Goal: Information Seeking & Learning: Learn about a topic

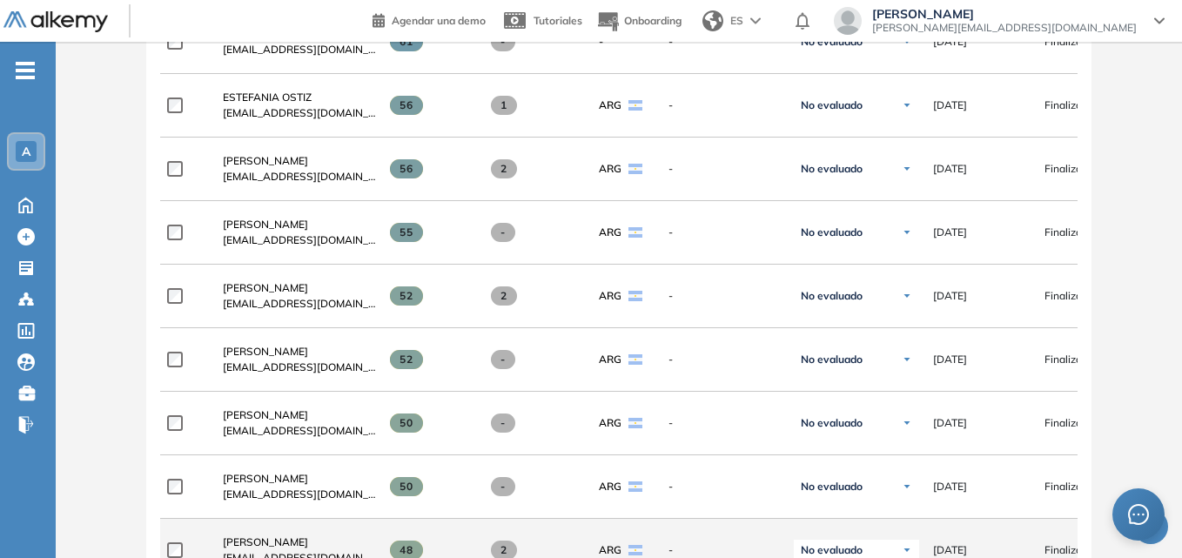
scroll to position [435, 0]
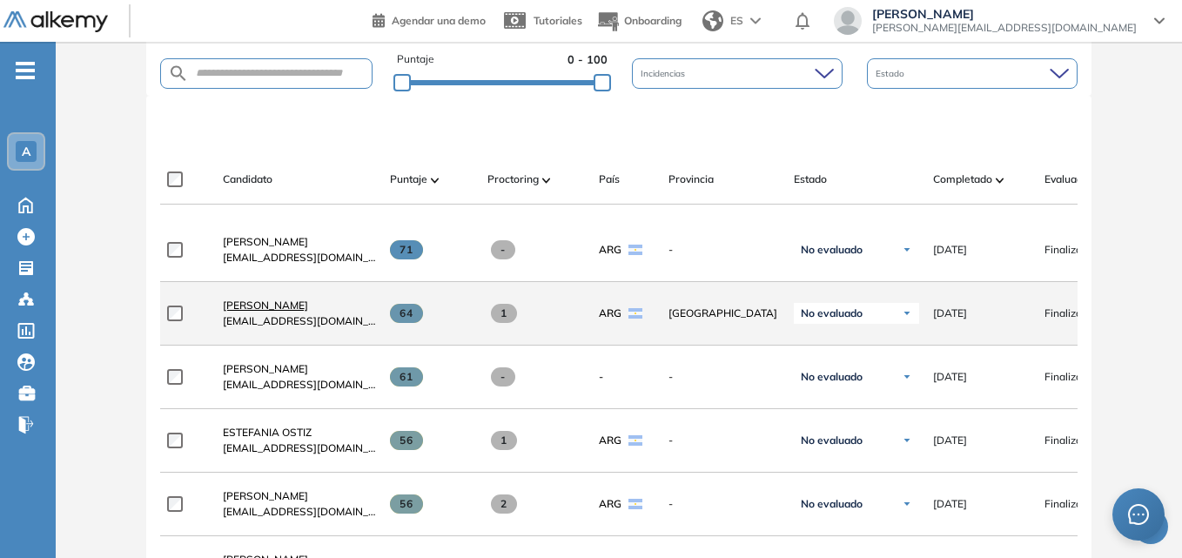
click at [264, 307] on span "[PERSON_NAME]" at bounding box center [265, 304] width 85 height 13
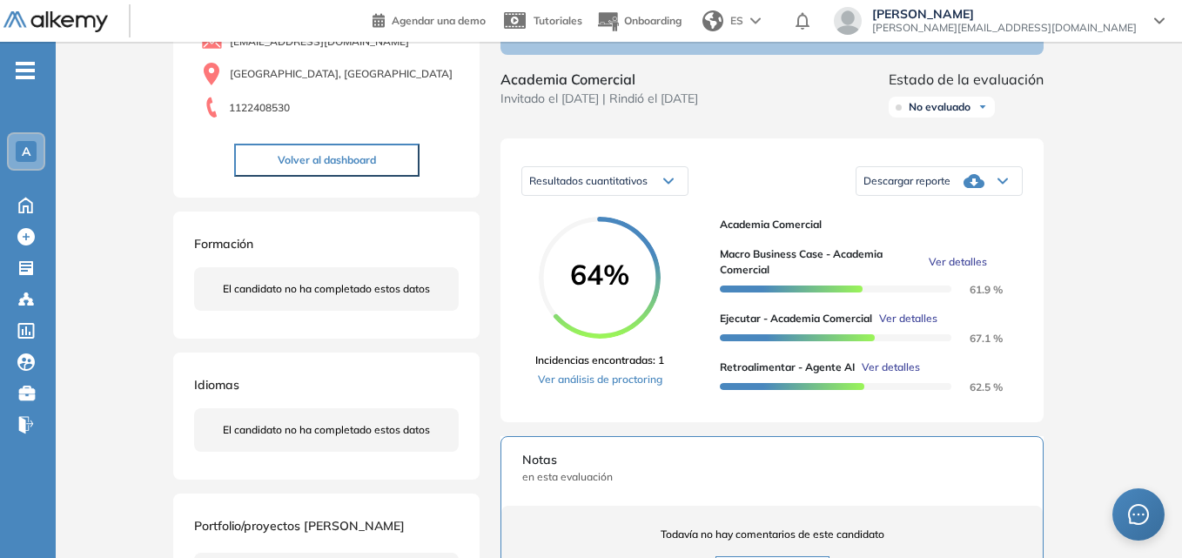
scroll to position [174, 0]
click at [620, 386] on link "Ver análisis de proctoring" at bounding box center [599, 379] width 129 height 16
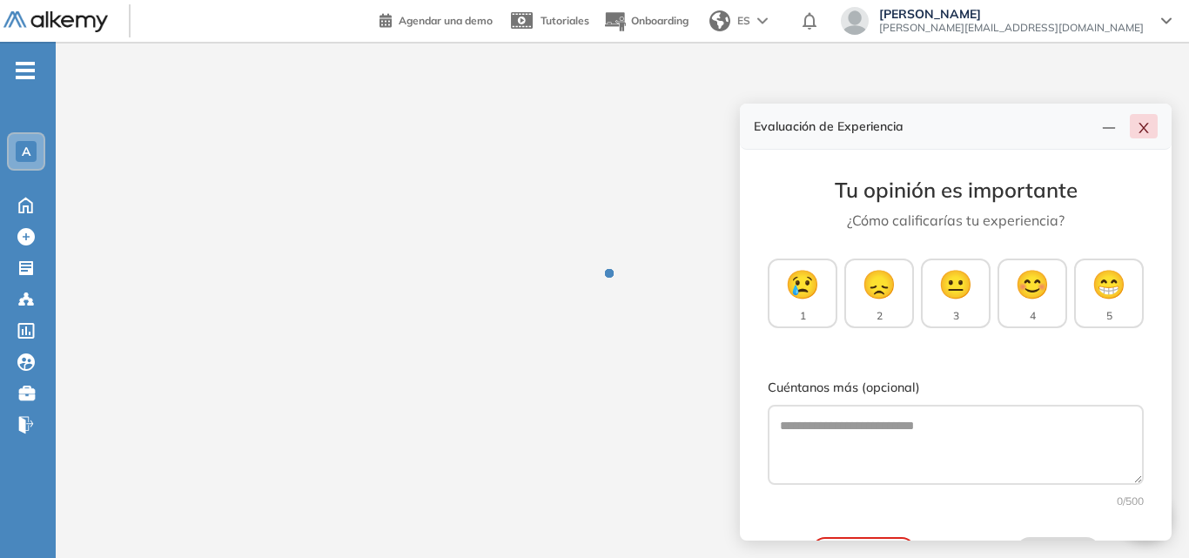
click at [1144, 124] on icon "close" at bounding box center [1144, 128] width 14 height 14
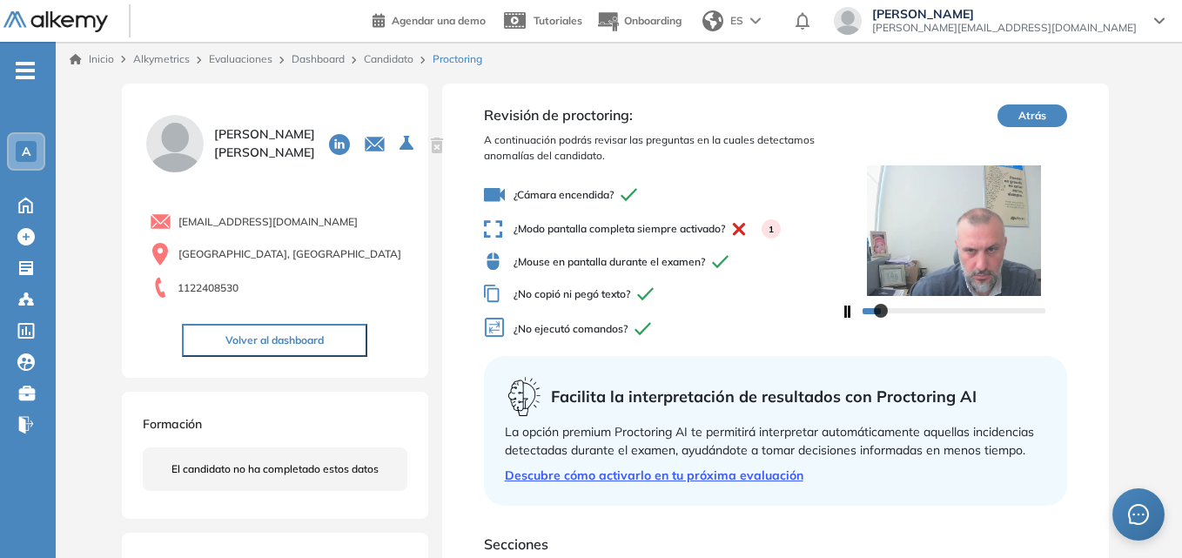
click at [236, 341] on button "Volver al dashboard" at bounding box center [274, 340] width 185 height 33
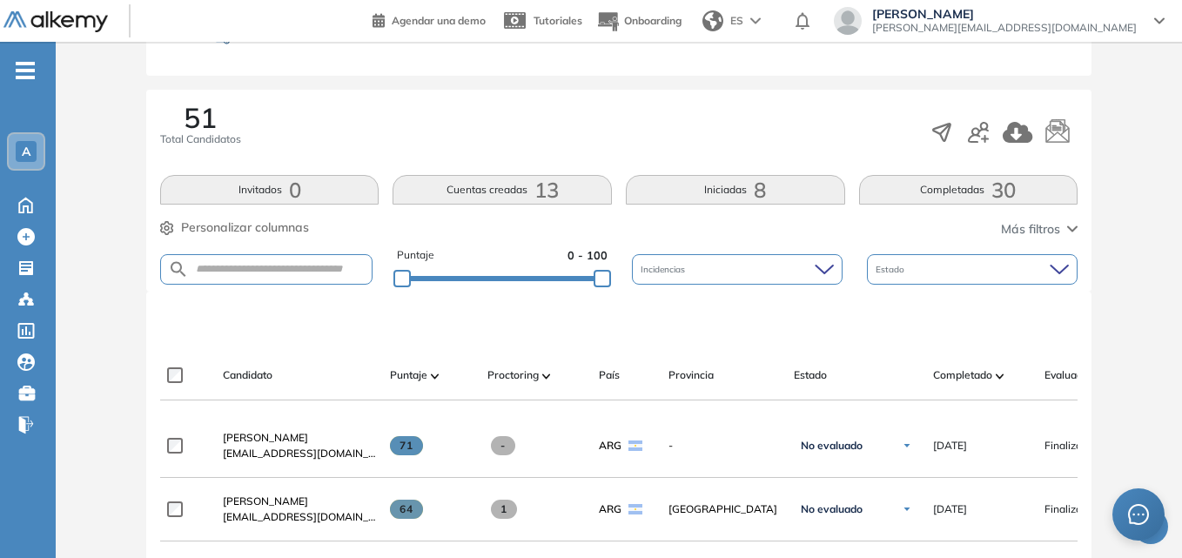
scroll to position [348, 0]
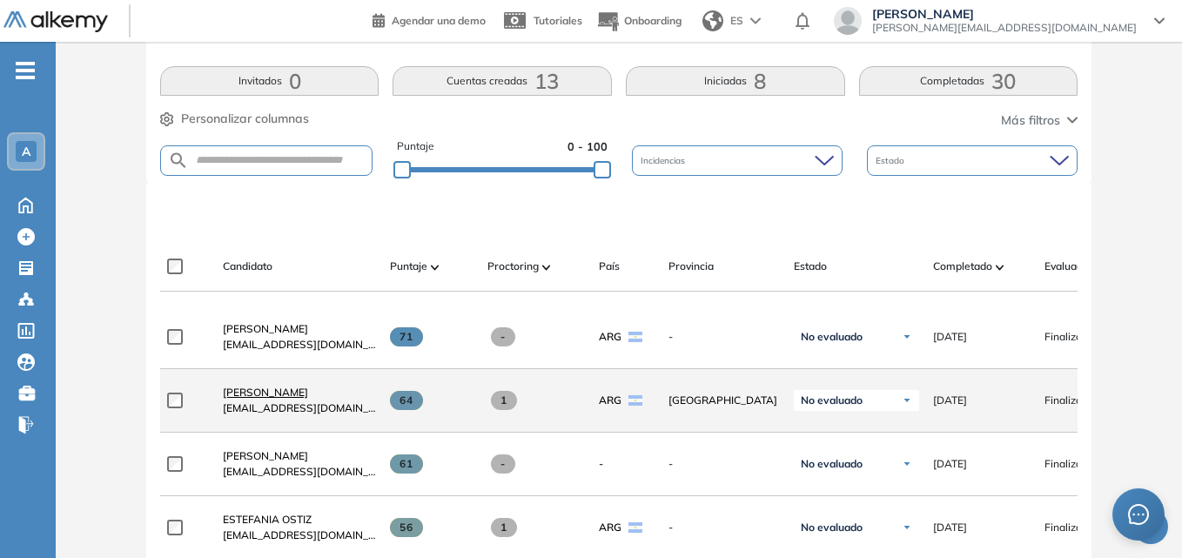
click at [278, 397] on span "[PERSON_NAME]" at bounding box center [265, 392] width 85 height 13
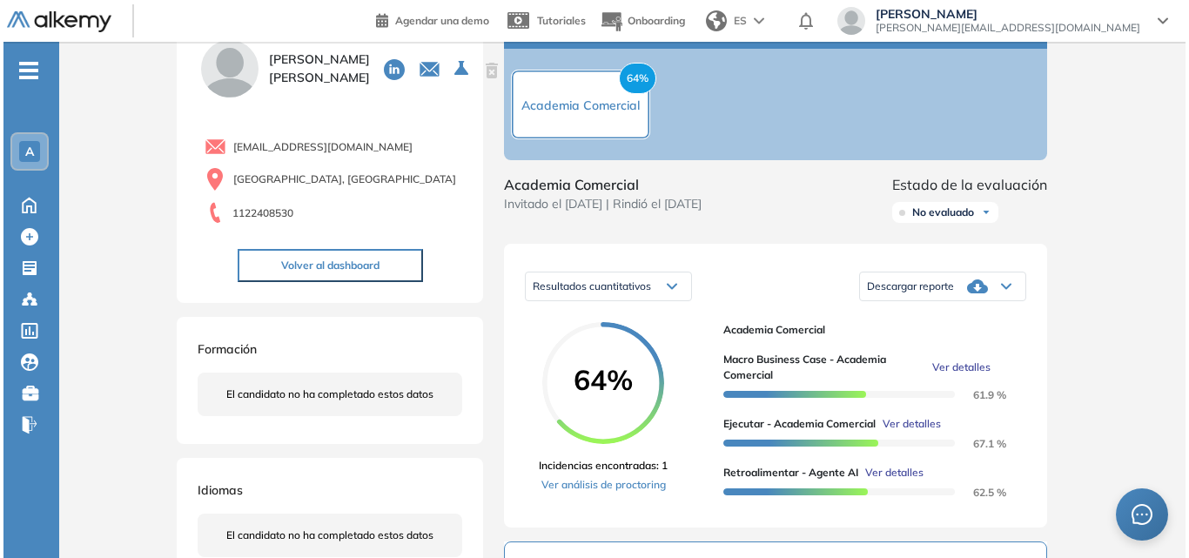
scroll to position [261, 0]
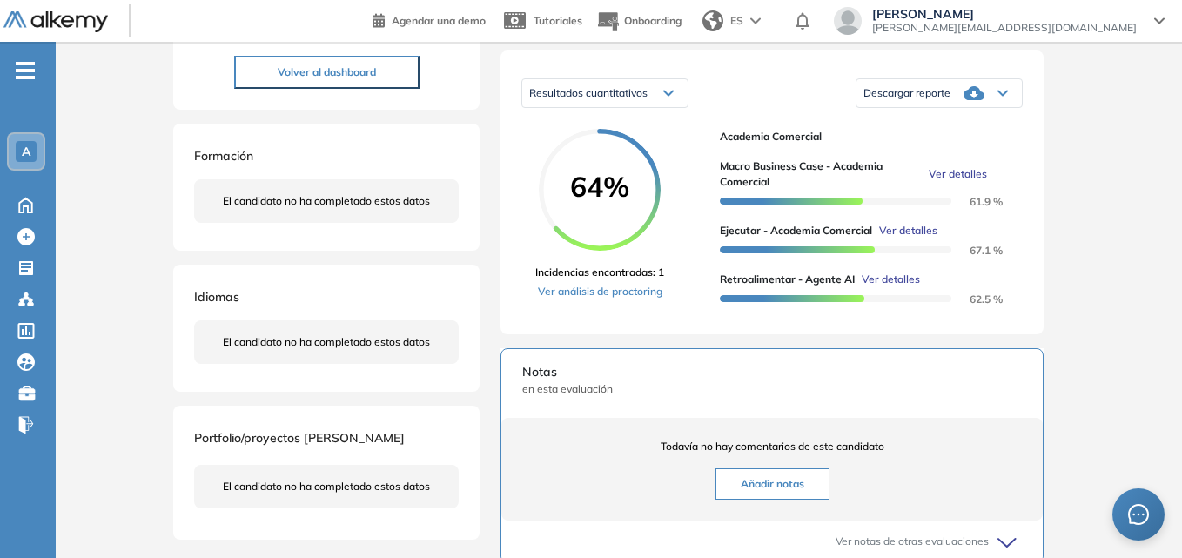
click at [889, 287] on span "Ver detalles" at bounding box center [891, 280] width 58 height 16
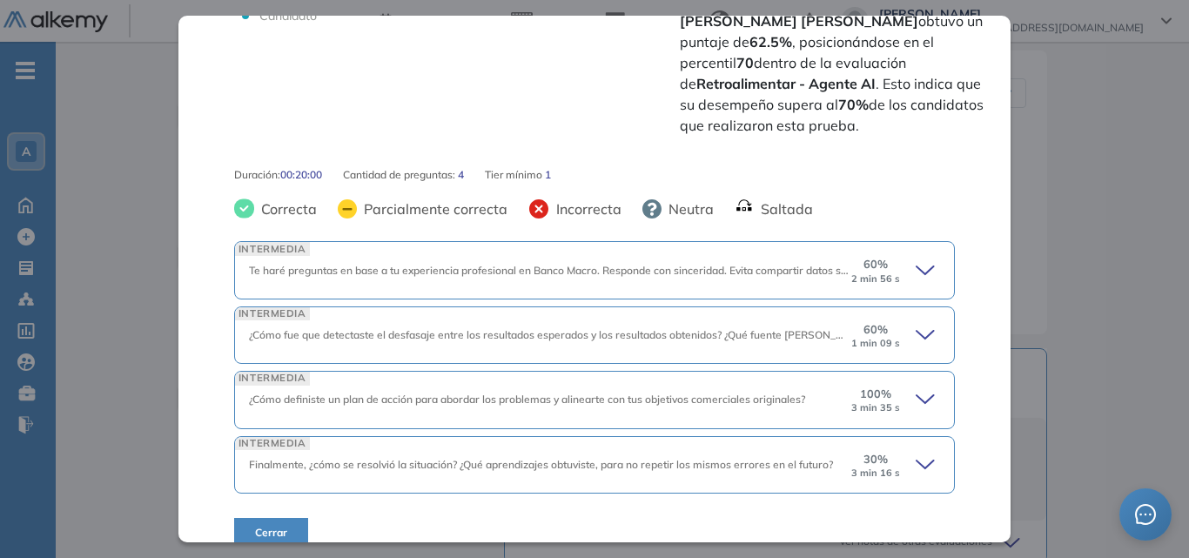
scroll to position [538, 0]
click at [916, 257] on icon at bounding box center [928, 269] width 24 height 24
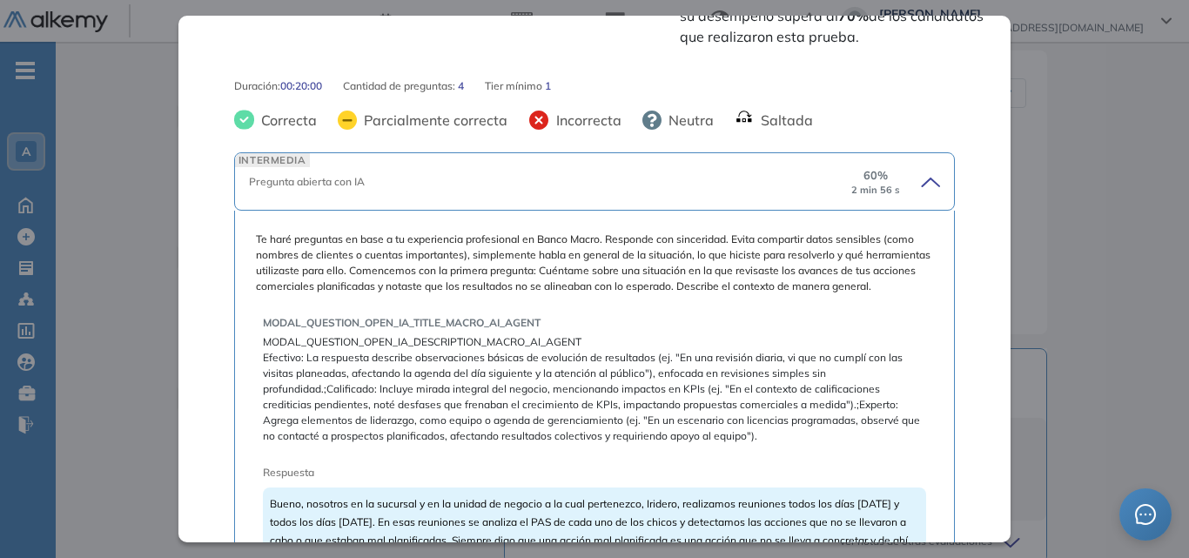
scroll to position [712, 0]
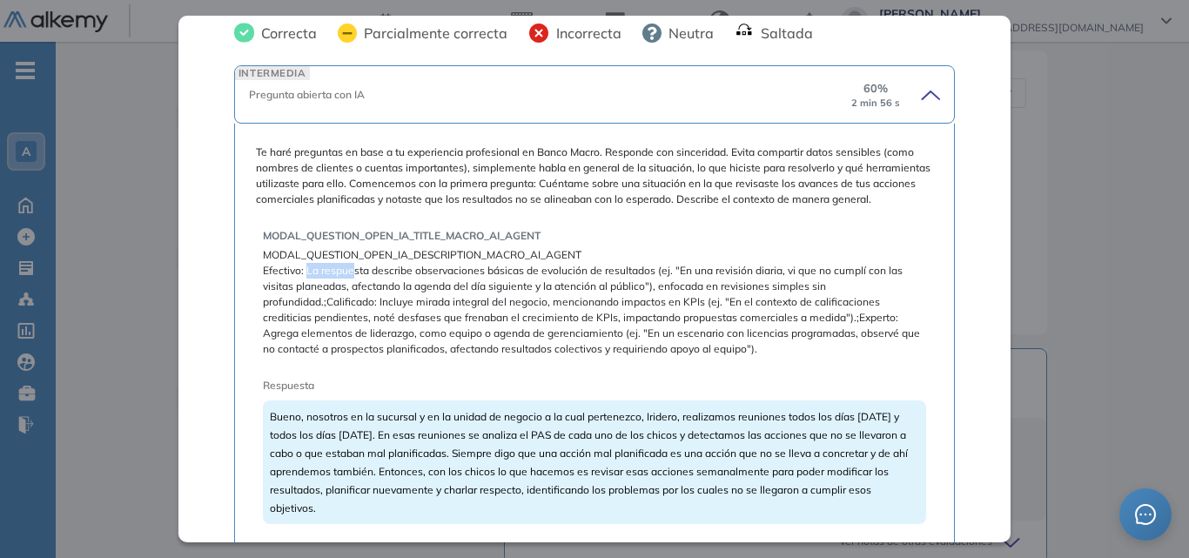
drag, startPoint x: 321, startPoint y: 264, endPoint x: 351, endPoint y: 264, distance: 29.6
click at [351, 264] on span "Efectivo: La respuesta describe observaciones básicas de evolución de resultado…" at bounding box center [594, 310] width 663 height 94
click at [379, 336] on span "Efectivo: La respuesta describe observaciones básicas de evolución de resultado…" at bounding box center [594, 310] width 663 height 94
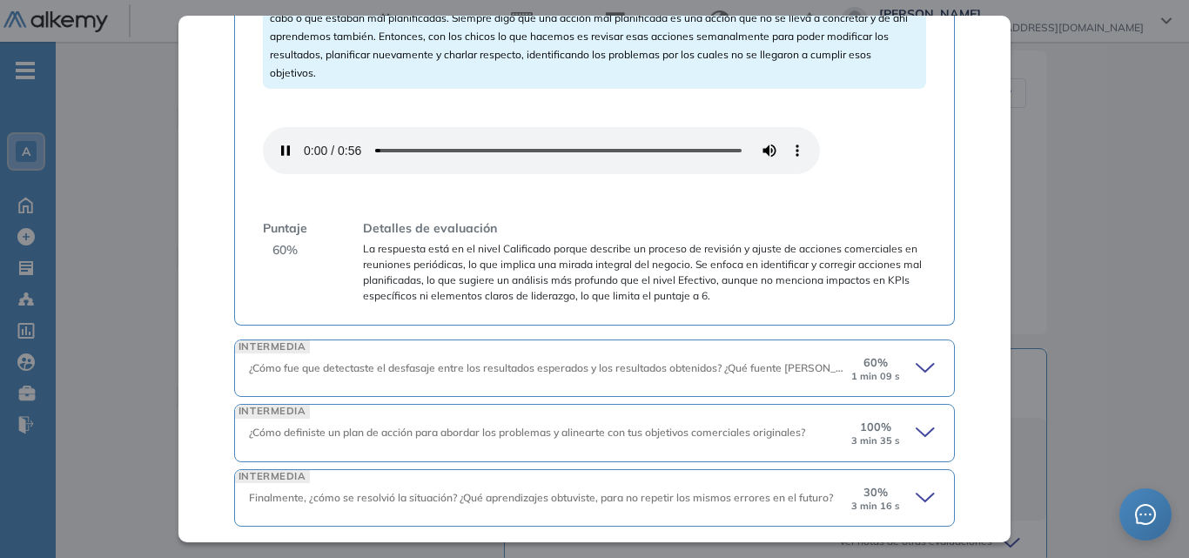
scroll to position [1060, 0]
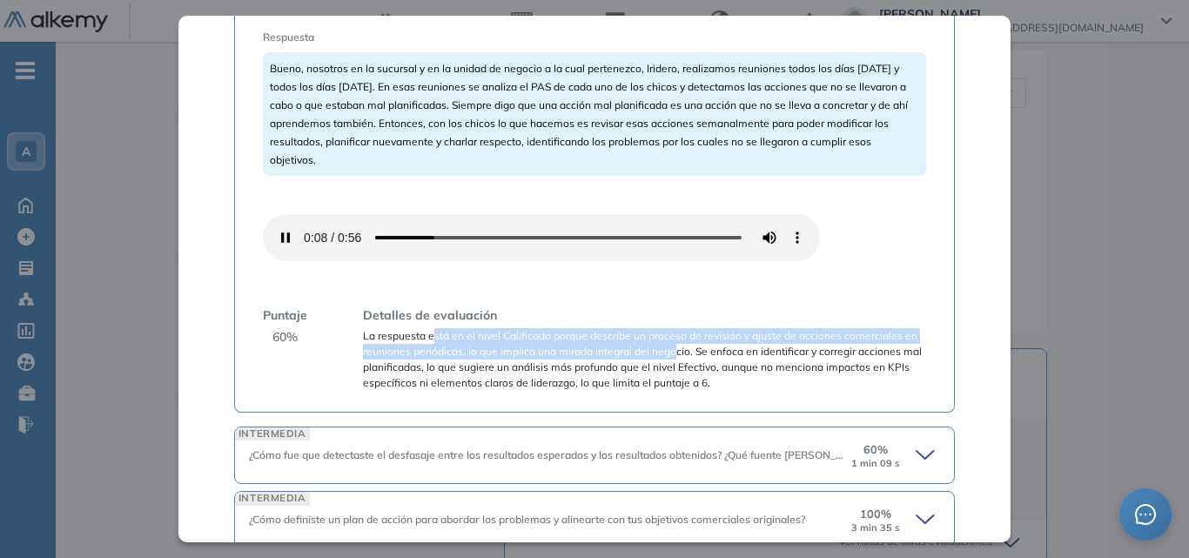
drag, startPoint x: 430, startPoint y: 331, endPoint x: 672, endPoint y: 352, distance: 242.9
click at [672, 352] on span "La respuesta está en el nivel Calificado porque describe un proceso de revisión…" at bounding box center [644, 359] width 563 height 63
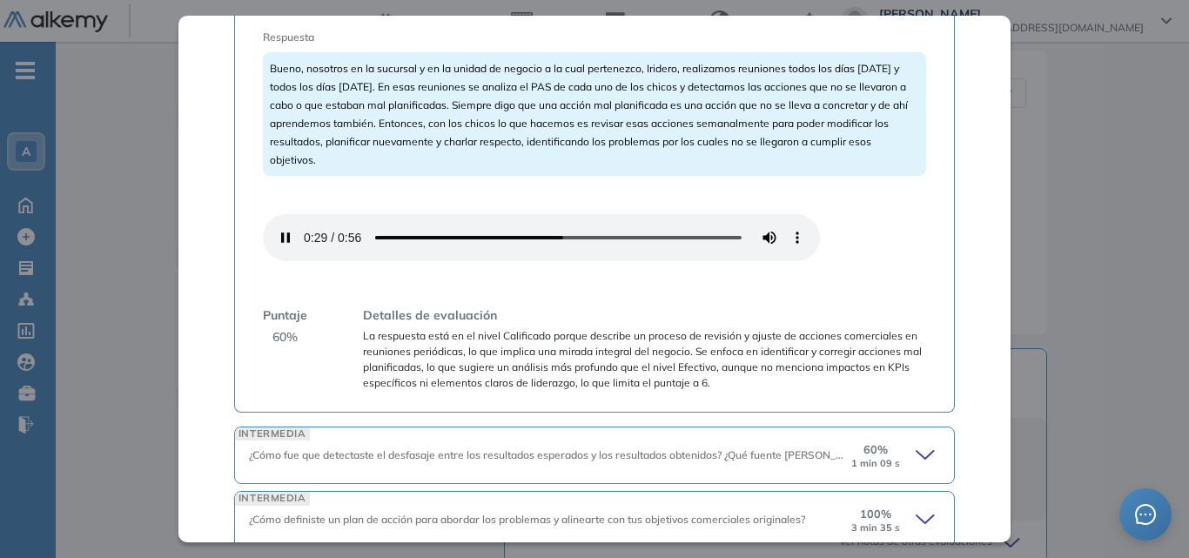
click at [679, 361] on span "La respuesta está en el nivel Calificado porque describe un proceso de revisión…" at bounding box center [644, 359] width 563 height 63
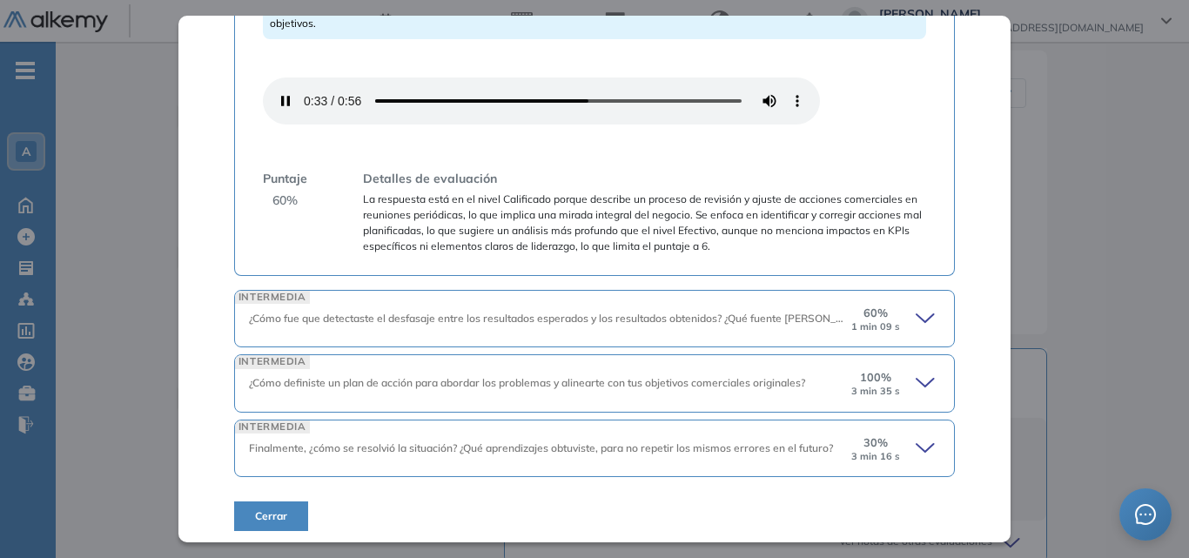
scroll to position [1197, 0]
click at [916, 311] on icon at bounding box center [928, 317] width 24 height 24
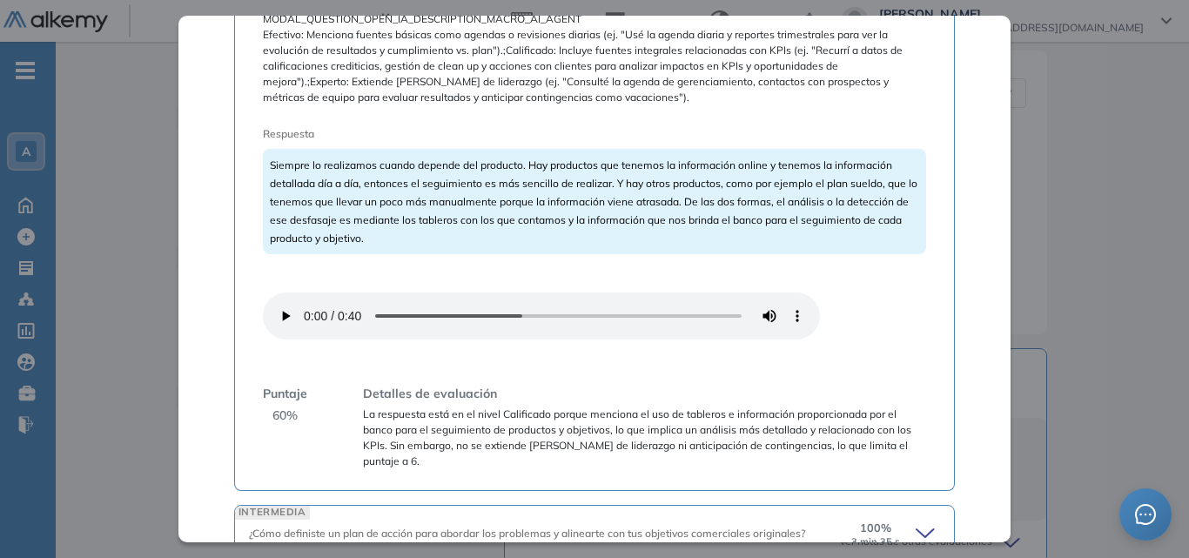
scroll to position [1776, 0]
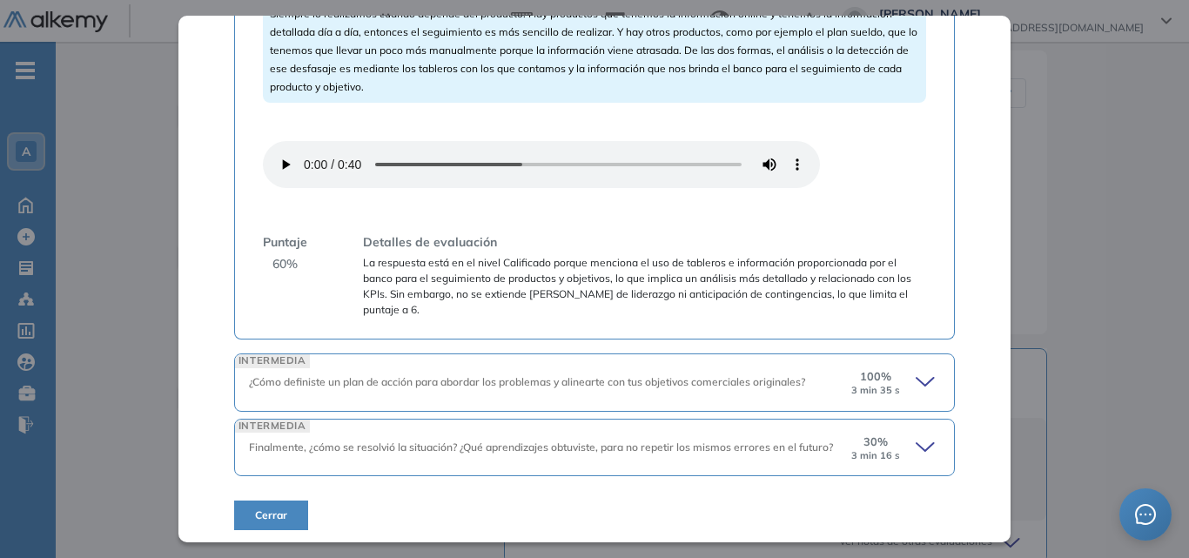
click at [916, 372] on icon at bounding box center [928, 382] width 24 height 24
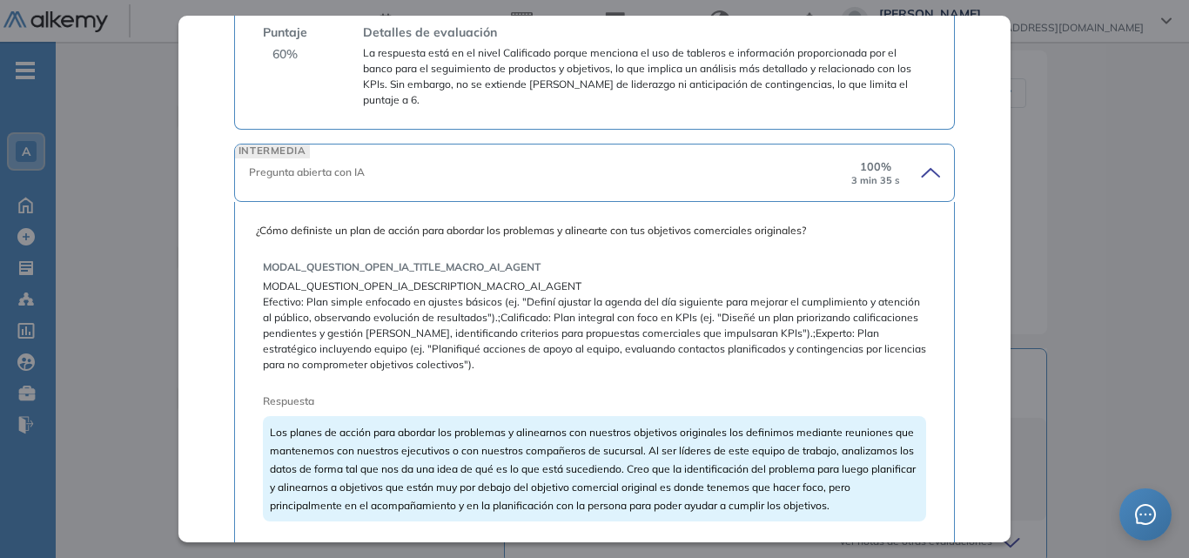
scroll to position [2037, 0]
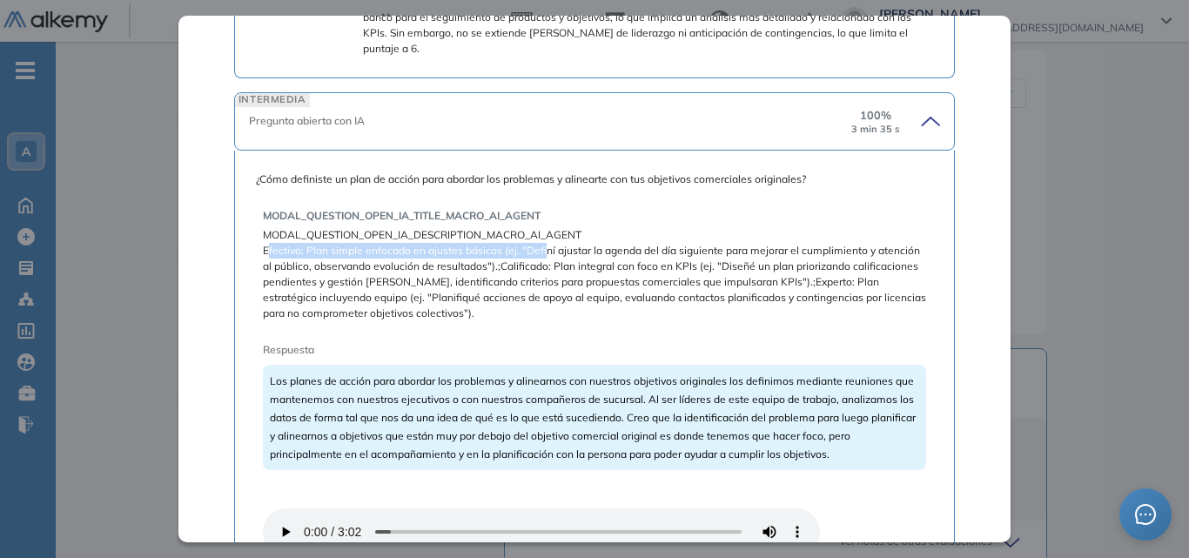
drag, startPoint x: 300, startPoint y: 247, endPoint x: 542, endPoint y: 249, distance: 241.9
click at [542, 249] on span "Efectivo: Plan simple enfocado en ajustes básicos (ej. "Definí ajustar la agend…" at bounding box center [594, 282] width 663 height 78
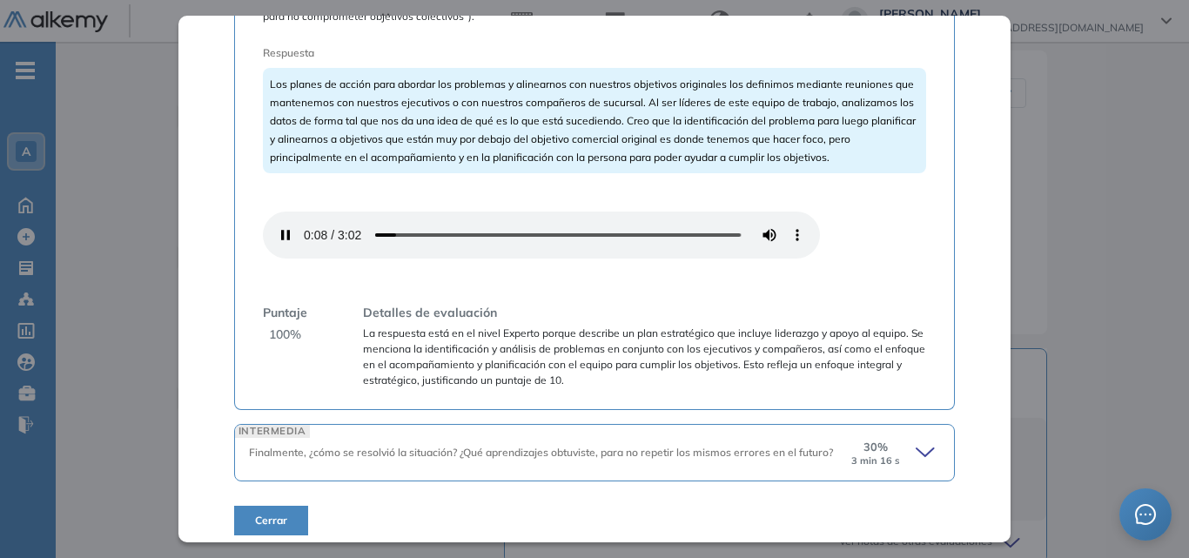
scroll to position [2339, 0]
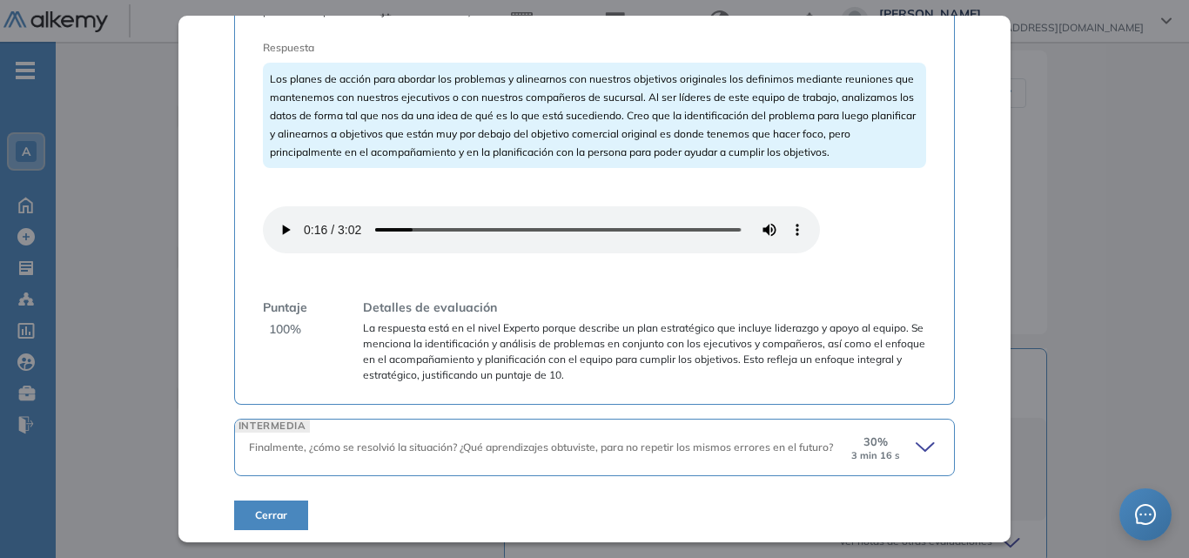
click at [916, 445] on icon at bounding box center [928, 447] width 24 height 24
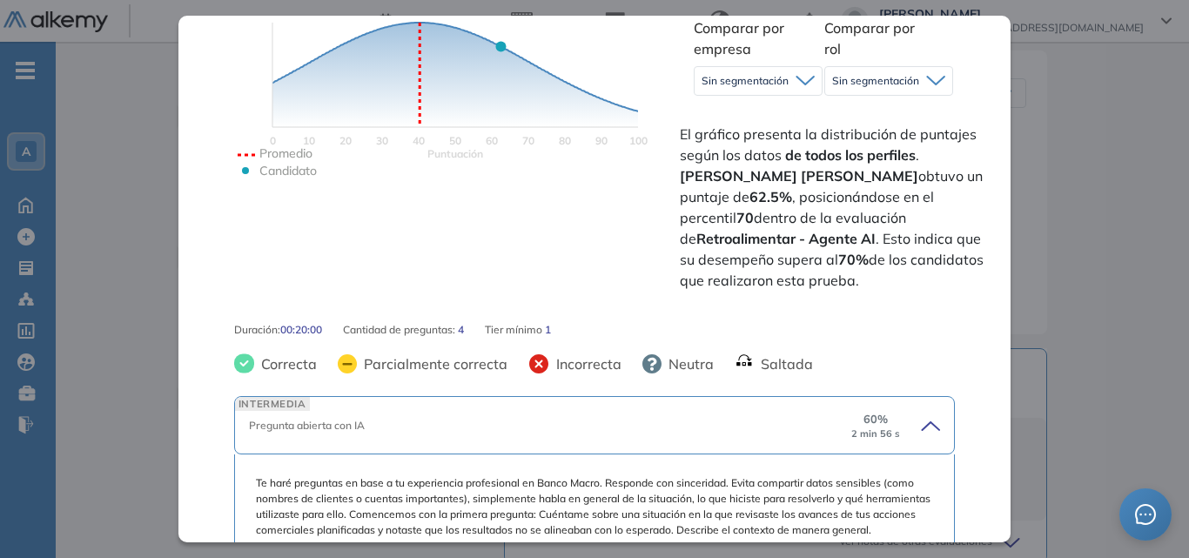
scroll to position [0, 0]
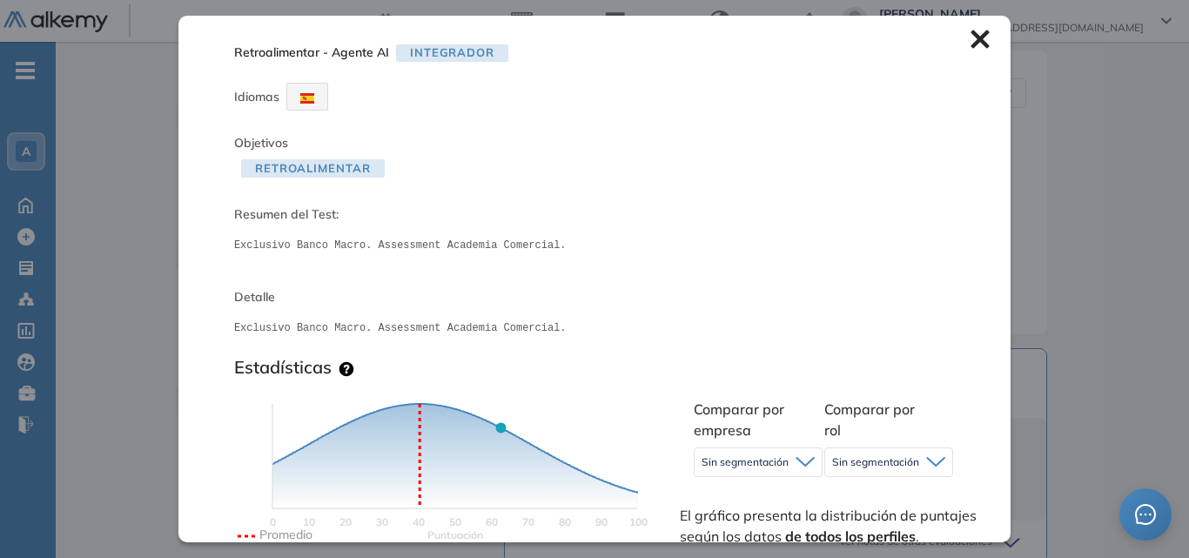
click at [976, 29] on div "Retroalimentar - Agente AI Integrador Idiomas Objetivos Retroalimentar Resumen …" at bounding box center [594, 279] width 832 height 526
click at [970, 43] on icon at bounding box center [979, 39] width 18 height 18
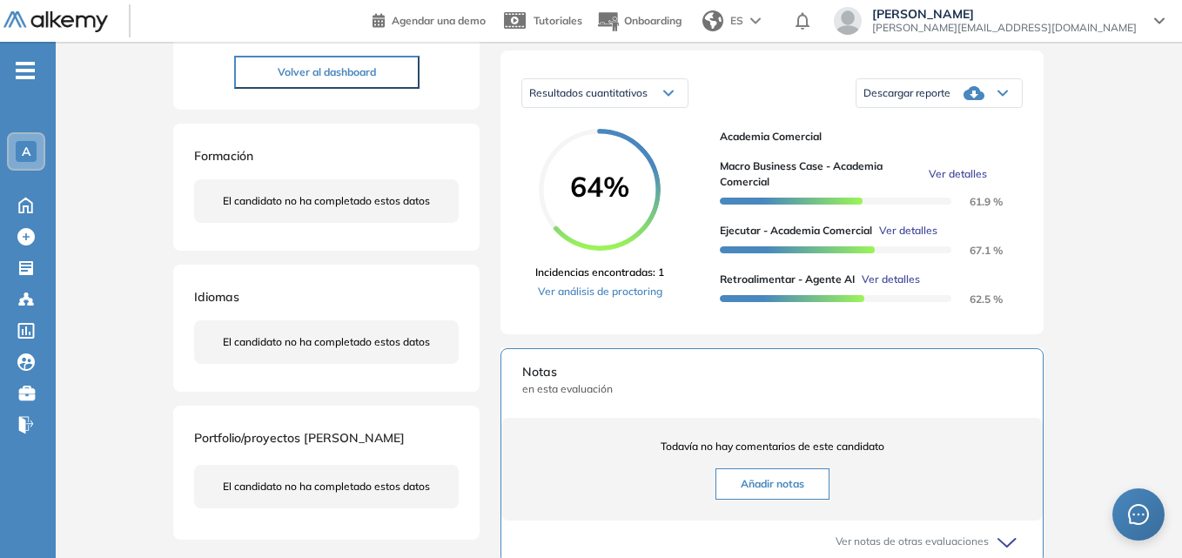
click at [948, 182] on span "Ver detalles" at bounding box center [958, 174] width 58 height 16
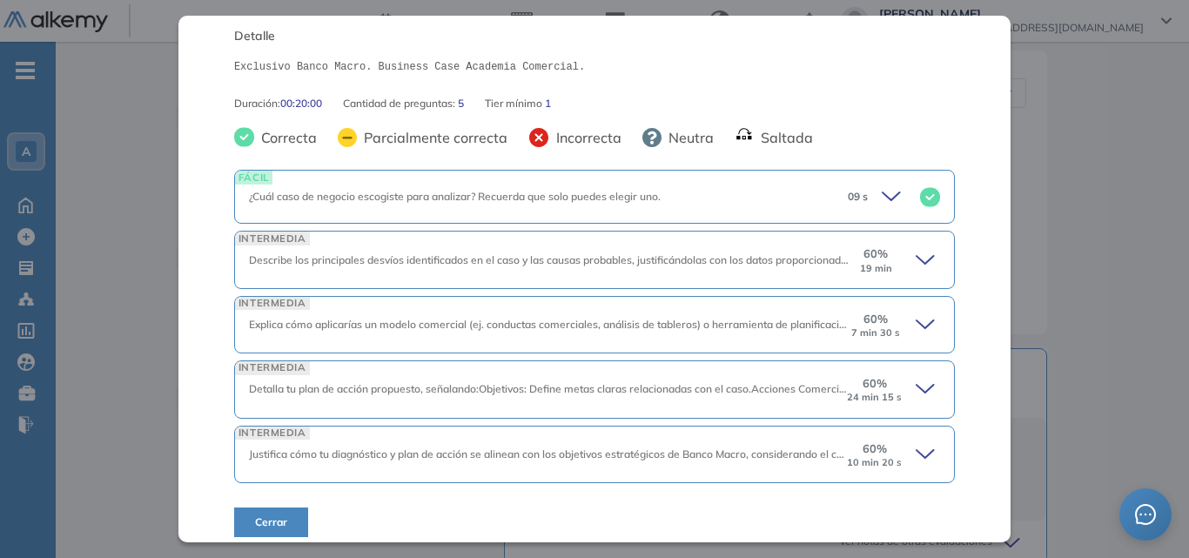
scroll to position [273, 0]
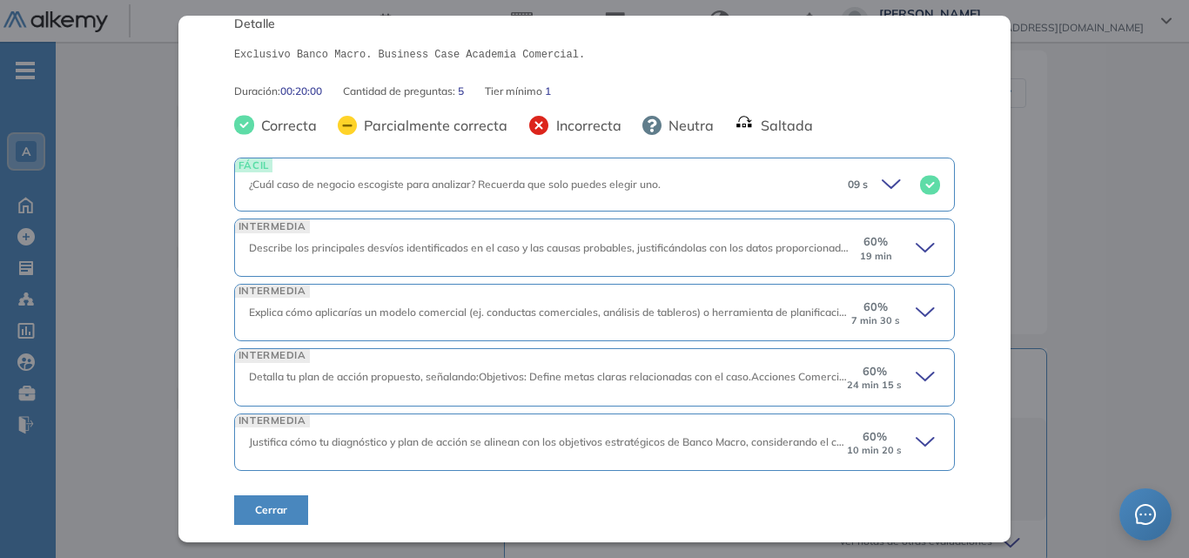
click at [916, 245] on icon at bounding box center [928, 248] width 24 height 24
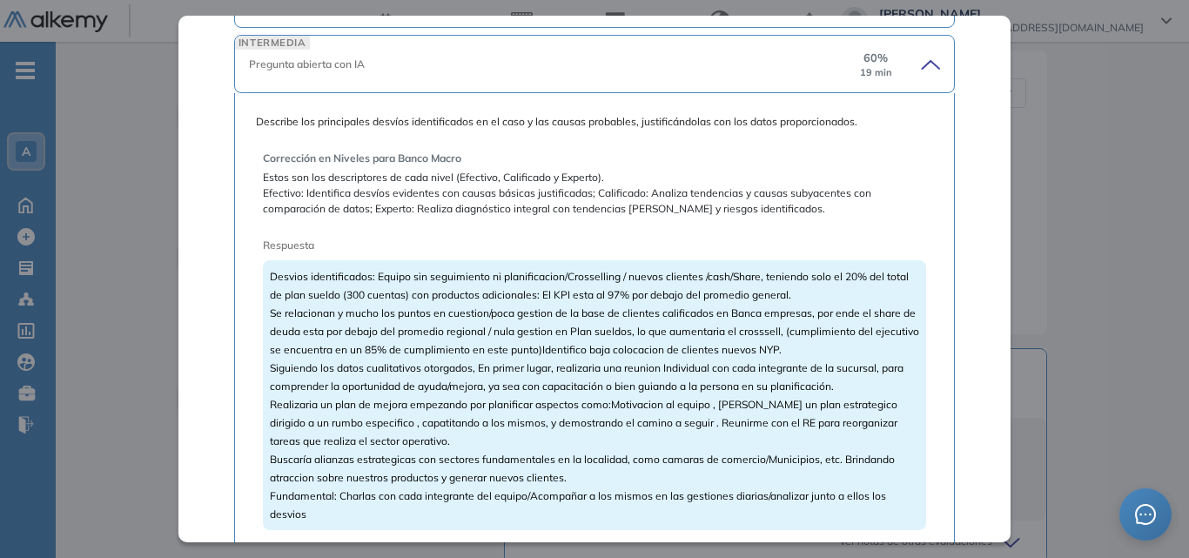
scroll to position [621, 0]
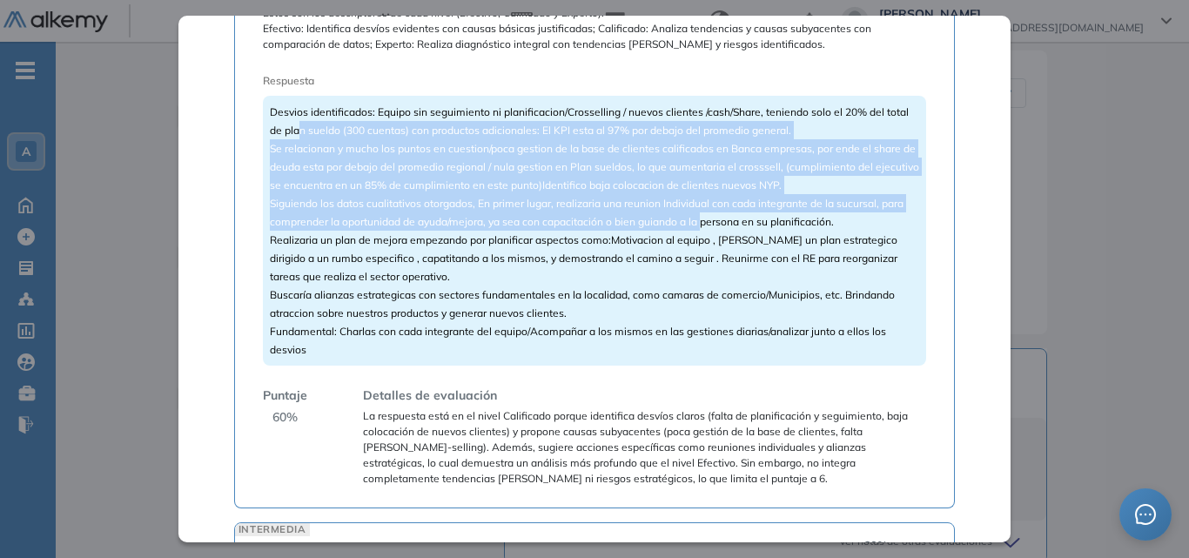
drag, startPoint x: 300, startPoint y: 125, endPoint x: 702, endPoint y: 212, distance: 411.4
click at [702, 212] on div "Desvios identificados: Equipo sin seguimiento ni planificacion/Crosselling / nu…" at bounding box center [594, 231] width 663 height 270
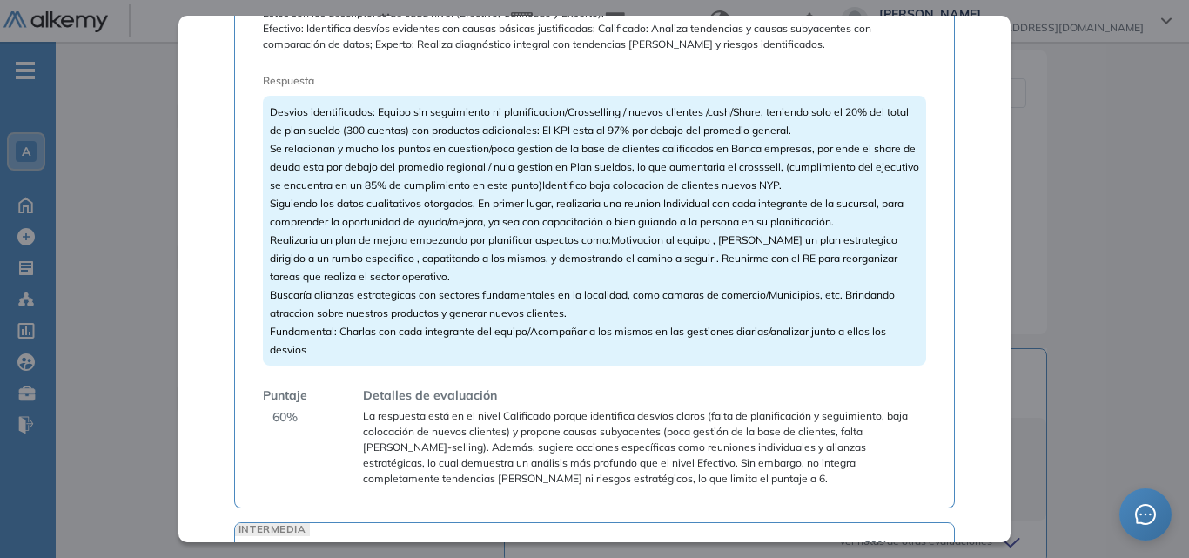
click at [745, 215] on span "Desvios identificados: Equipo sin seguimiento ni planificacion/Crosselling / nu…" at bounding box center [594, 230] width 649 height 251
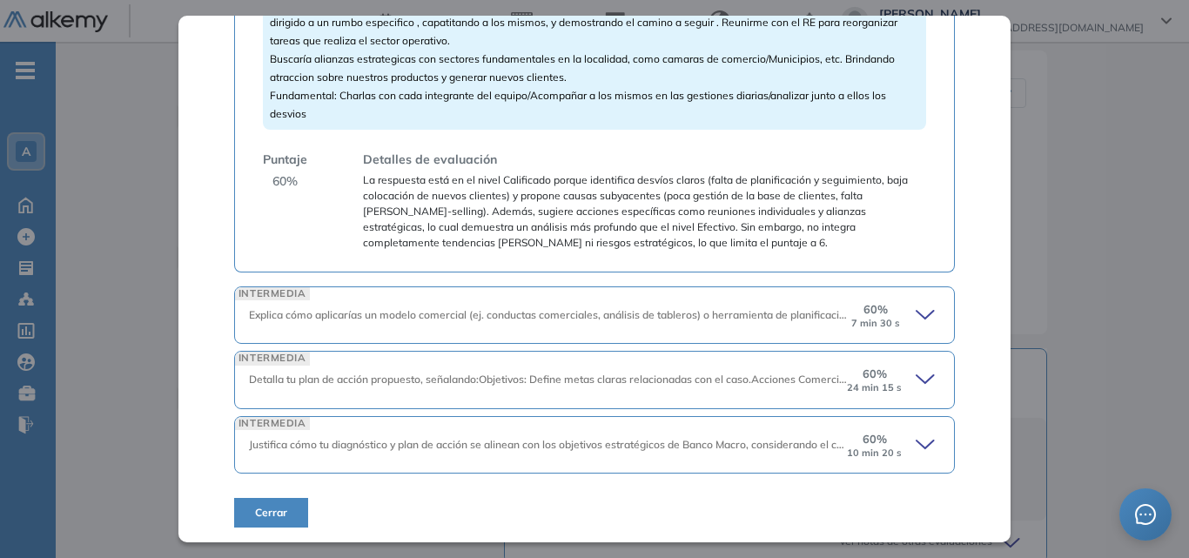
scroll to position [860, 0]
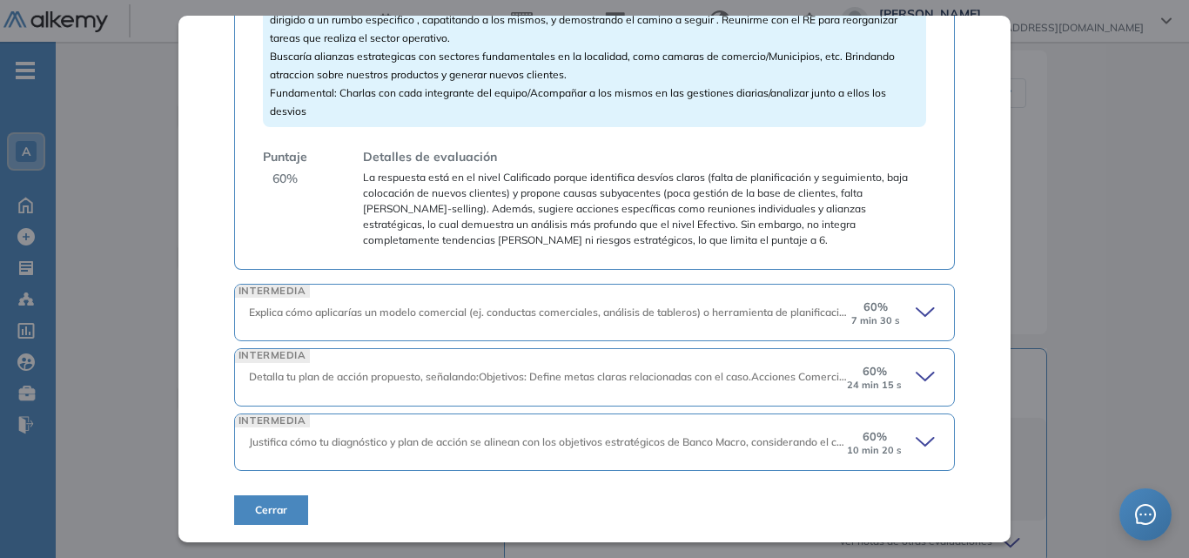
click at [916, 310] on icon at bounding box center [928, 312] width 24 height 24
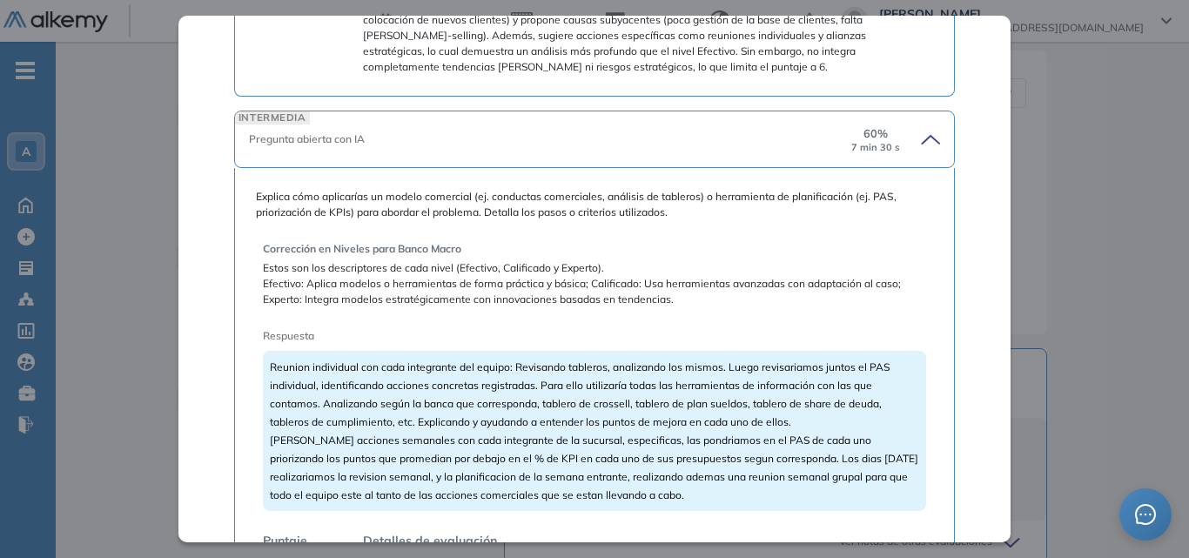
scroll to position [1034, 0]
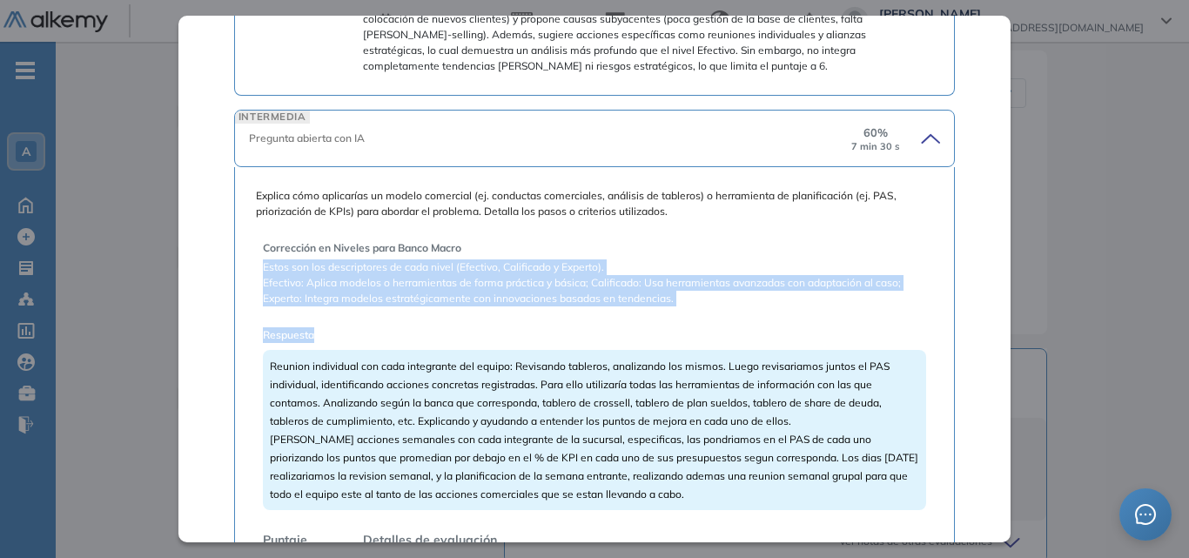
drag, startPoint x: 245, startPoint y: 271, endPoint x: 612, endPoint y: 323, distance: 370.9
click at [612, 323] on div "Explica cómo aplicarías un modelo comercial (ej. conductas comerciales, análisi…" at bounding box center [594, 402] width 721 height 470
click at [643, 258] on div "Corrección en Niveles para Banco Macro Estos son los descriptores de cada nivel…" at bounding box center [594, 273] width 663 height 66
click at [298, 302] on span "Efectivo: Aplica modelos o herramientas de forma práctica y básica; Calificado:…" at bounding box center [594, 290] width 663 height 31
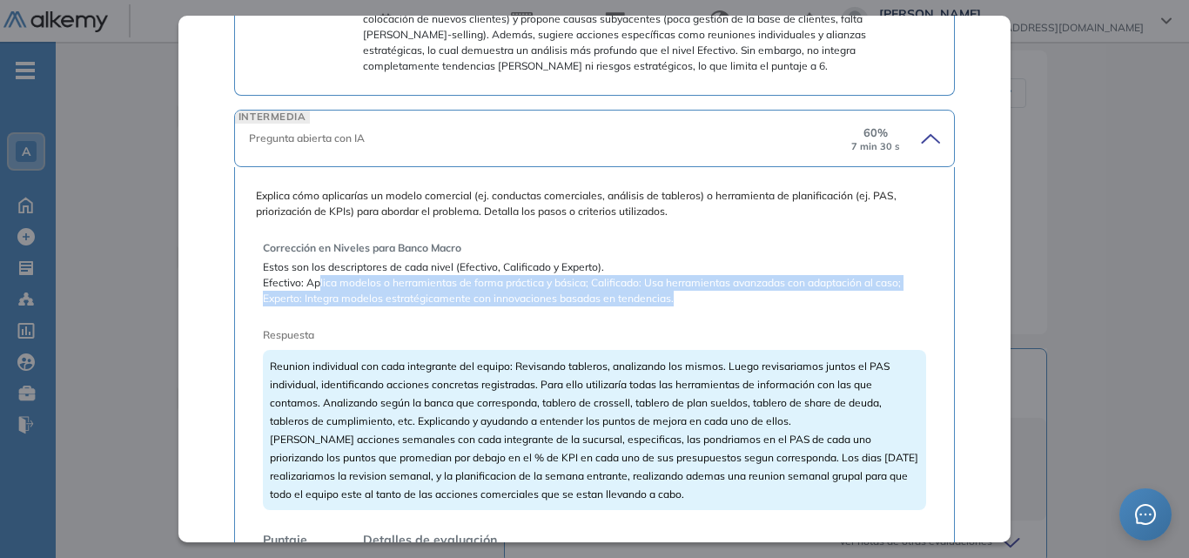
drag, startPoint x: 320, startPoint y: 281, endPoint x: 766, endPoint y: 311, distance: 446.6
click at [766, 311] on div "Corrección en Niveles para Banco Macro Estos son los descriptores de cada nivel…" at bounding box center [594, 420] width 663 height 389
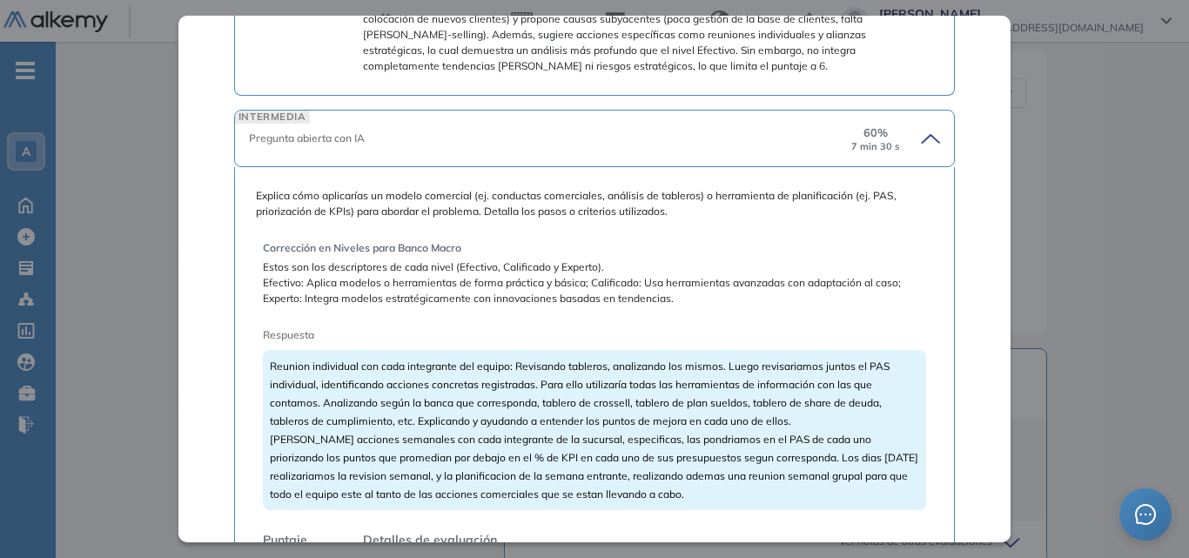
click at [731, 225] on div "Explica cómo aplicarías un modelo comercial (ej. conductas comerciales, análisi…" at bounding box center [594, 401] width 677 height 427
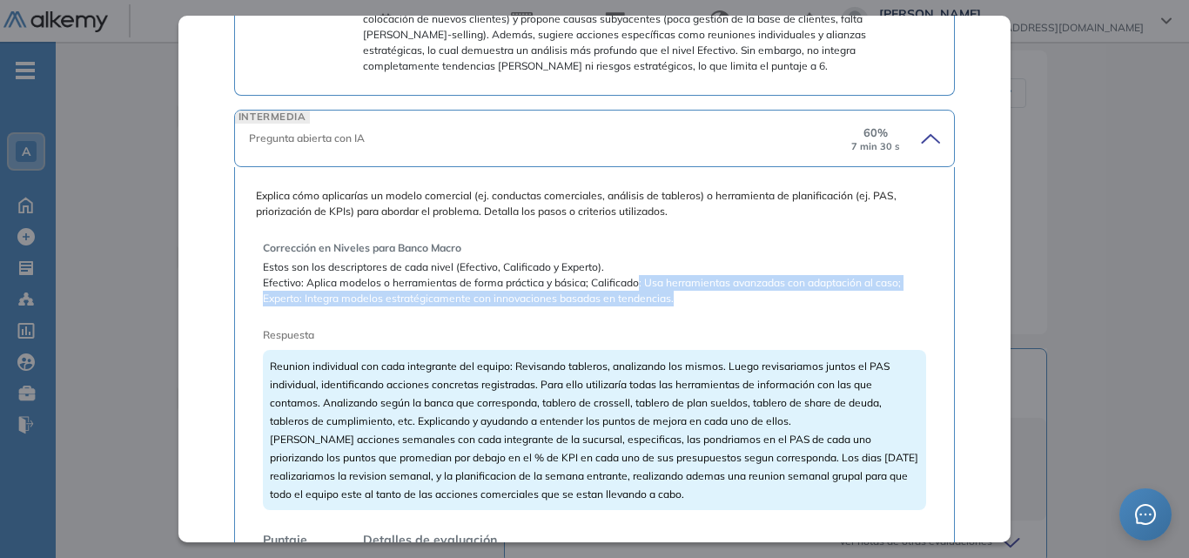
drag, startPoint x: 635, startPoint y: 282, endPoint x: 782, endPoint y: 297, distance: 147.8
click at [782, 297] on span "Efectivo: Aplica modelos o herramientas de forma práctica y básica; Calificado:…" at bounding box center [594, 290] width 663 height 31
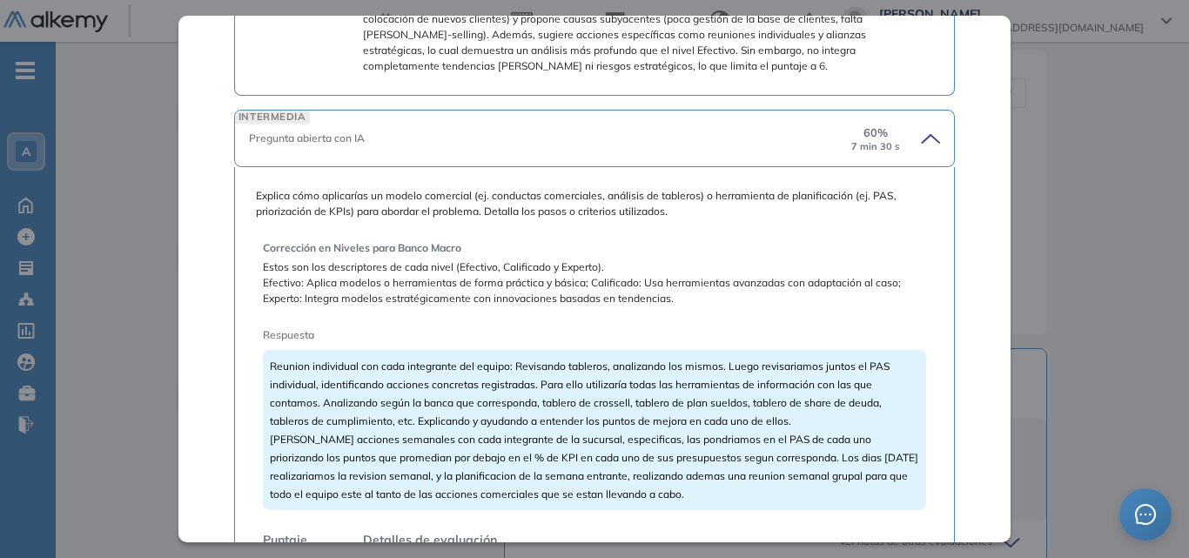
click at [679, 228] on div "Corrección en Niveles para Banco Macro Estos son los descriptores de cada nivel…" at bounding box center [594, 420] width 663 height 389
drag, startPoint x: 304, startPoint y: 301, endPoint x: 690, endPoint y: 308, distance: 386.5
click at [690, 308] on div "Corrección en Niveles para Banco Macro Estos son los descriptores de cada nivel…" at bounding box center [594, 420] width 663 height 389
click at [685, 259] on span "Estos son los descriptores de cada nivel (Efectivo, Calificado y Experto)." at bounding box center [594, 267] width 663 height 16
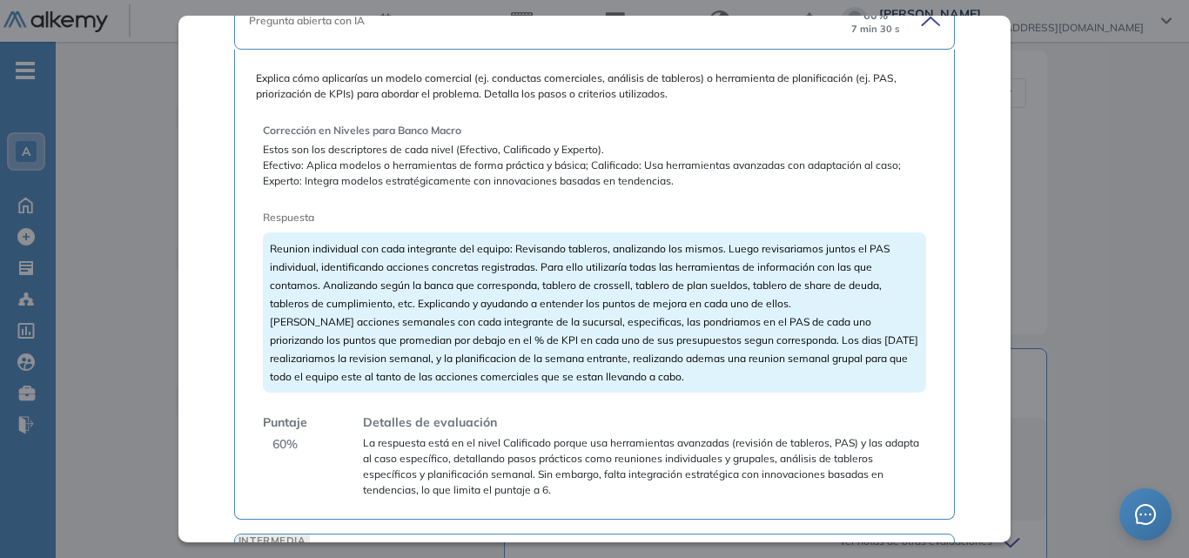
scroll to position [1121, 0]
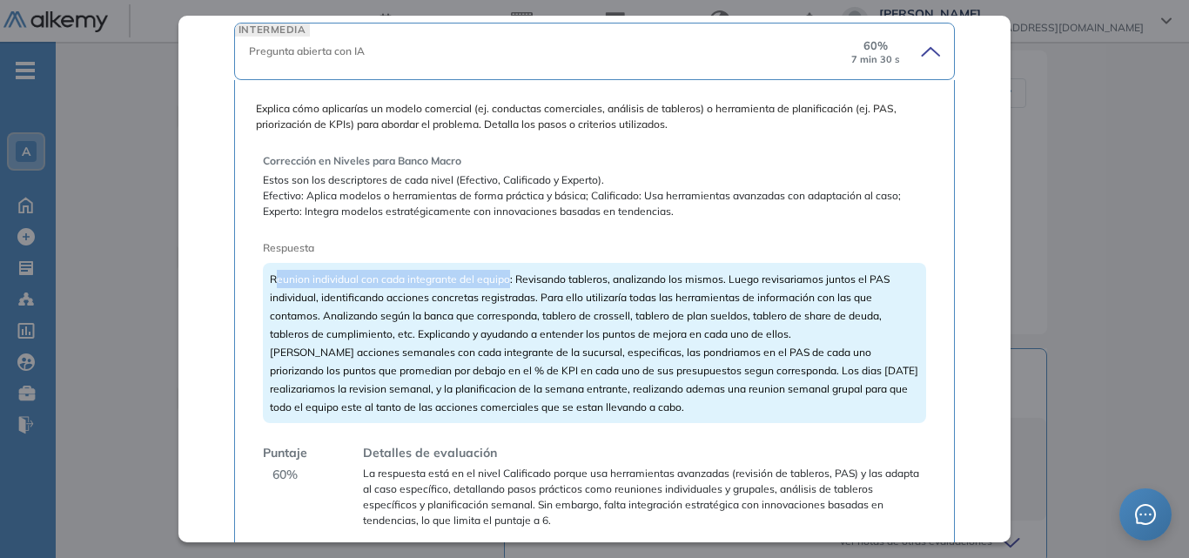
drag, startPoint x: 278, startPoint y: 284, endPoint x: 509, endPoint y: 285, distance: 230.6
click at [509, 285] on span "Reunion individual con cada integrante del equipo: Revisando tableros, analizan…" at bounding box center [594, 342] width 648 height 141
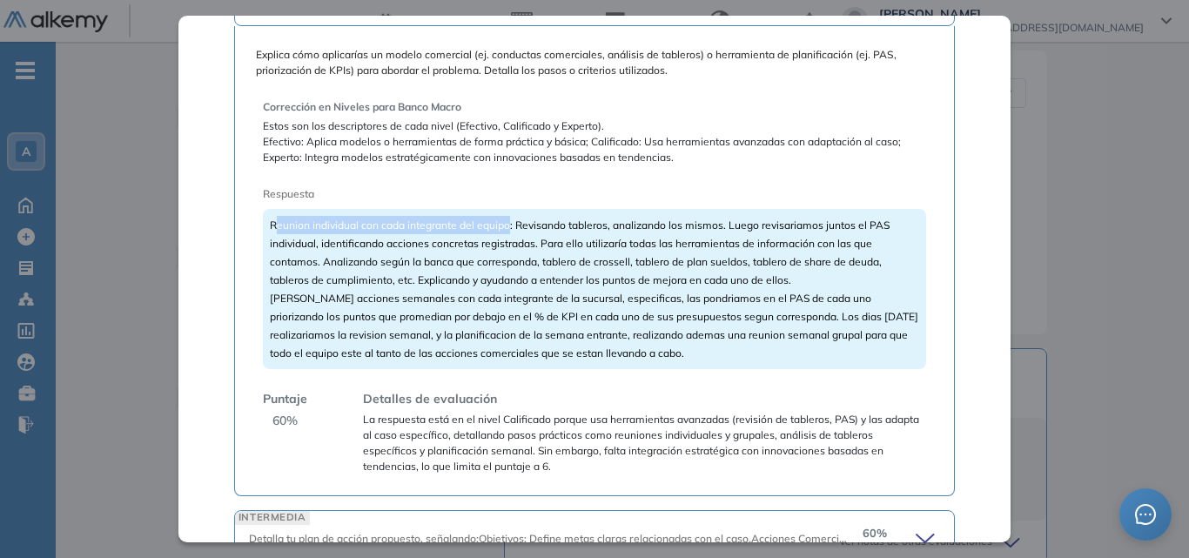
scroll to position [1337, 0]
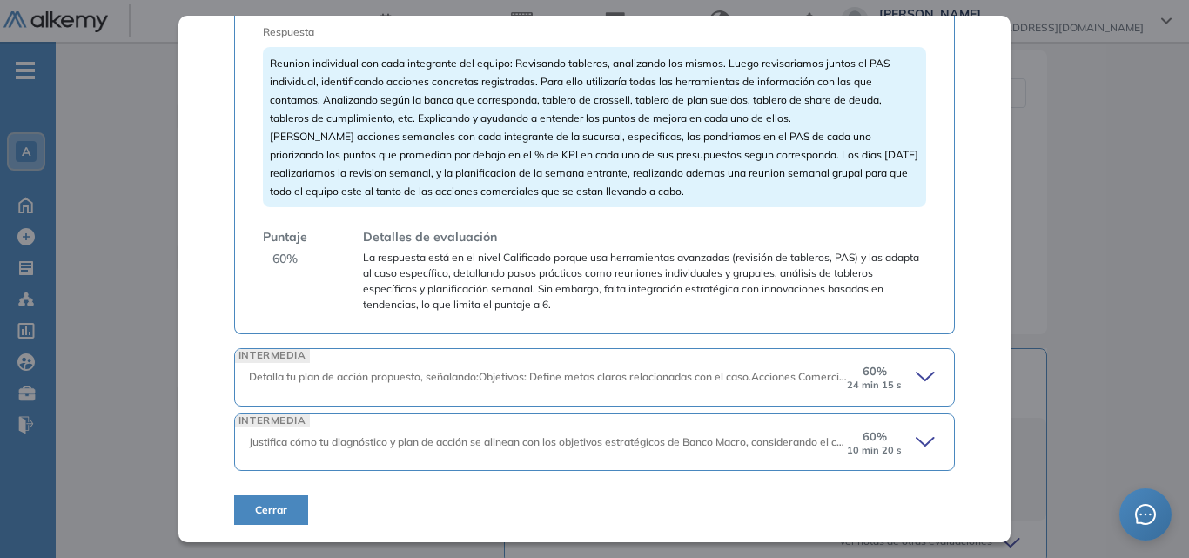
click at [638, 270] on span "La respuesta está en el nivel Calificado porque usa herramientas avanzadas (rev…" at bounding box center [644, 281] width 563 height 63
drag, startPoint x: 626, startPoint y: 266, endPoint x: 816, endPoint y: 256, distance: 190.9
click at [816, 256] on span "La respuesta está en el nivel Calificado porque usa herramientas avanzadas (rev…" at bounding box center [644, 281] width 563 height 63
click at [661, 274] on span "La respuesta está en el nivel Calificado porque usa herramientas avanzadas (rev…" at bounding box center [644, 281] width 563 height 63
click at [920, 369] on icon at bounding box center [928, 377] width 24 height 24
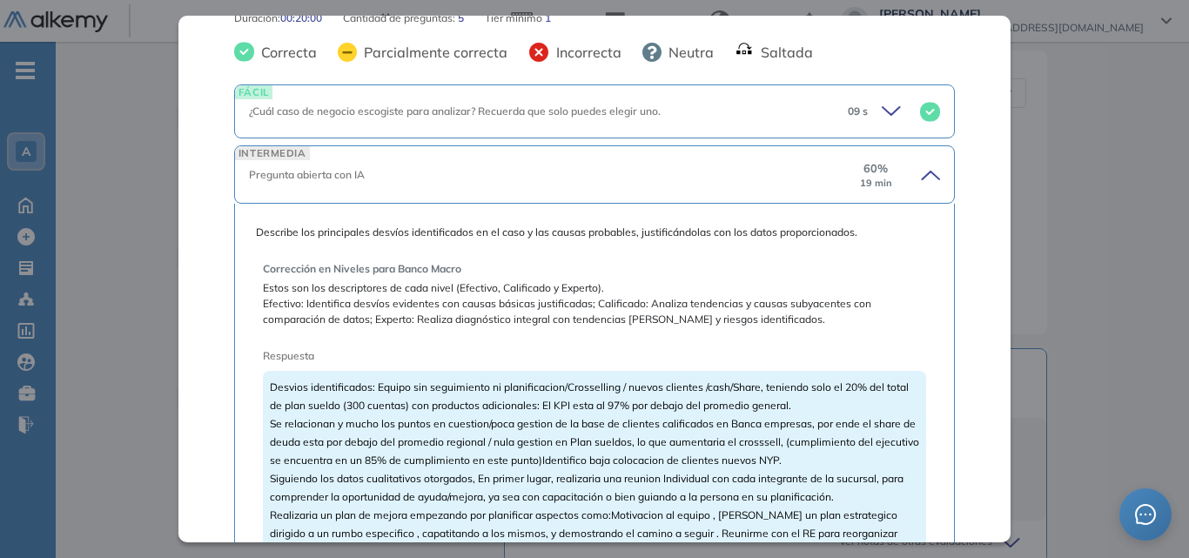
scroll to position [348, 0]
click at [882, 105] on icon at bounding box center [894, 109] width 24 height 24
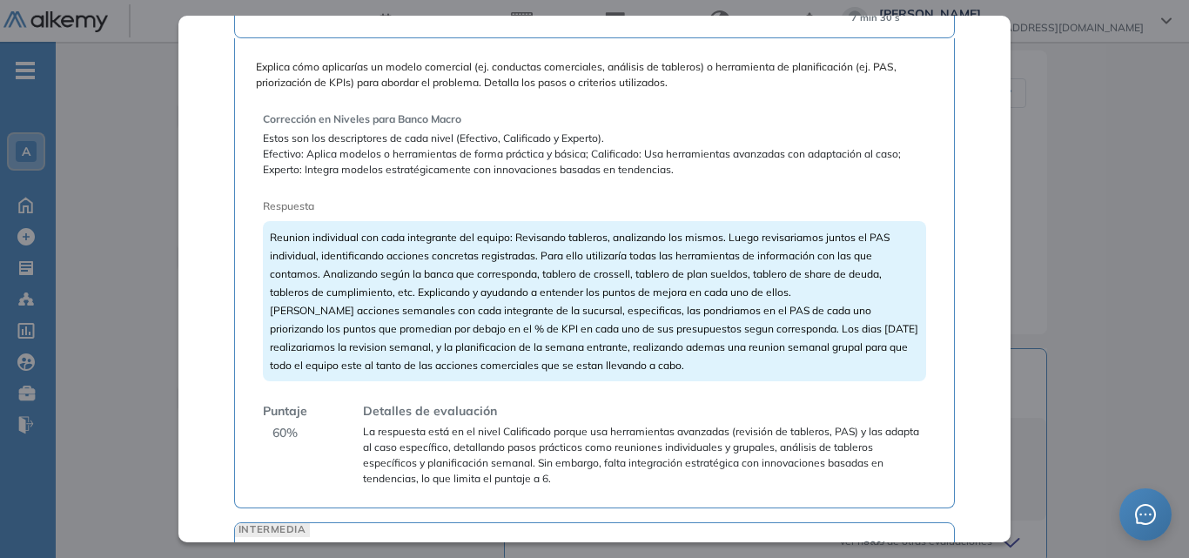
scroll to position [1479, 0]
drag, startPoint x: 309, startPoint y: 171, endPoint x: 692, endPoint y: 170, distance: 382.9
click at [692, 170] on span "Efectivo: Aplica modelos o herramientas de forma práctica y básica; Calificado:…" at bounding box center [594, 160] width 663 height 31
click at [708, 189] on div "Corrección en Niveles para Banco Macro Estos son los descriptores de cada nivel…" at bounding box center [594, 291] width 663 height 389
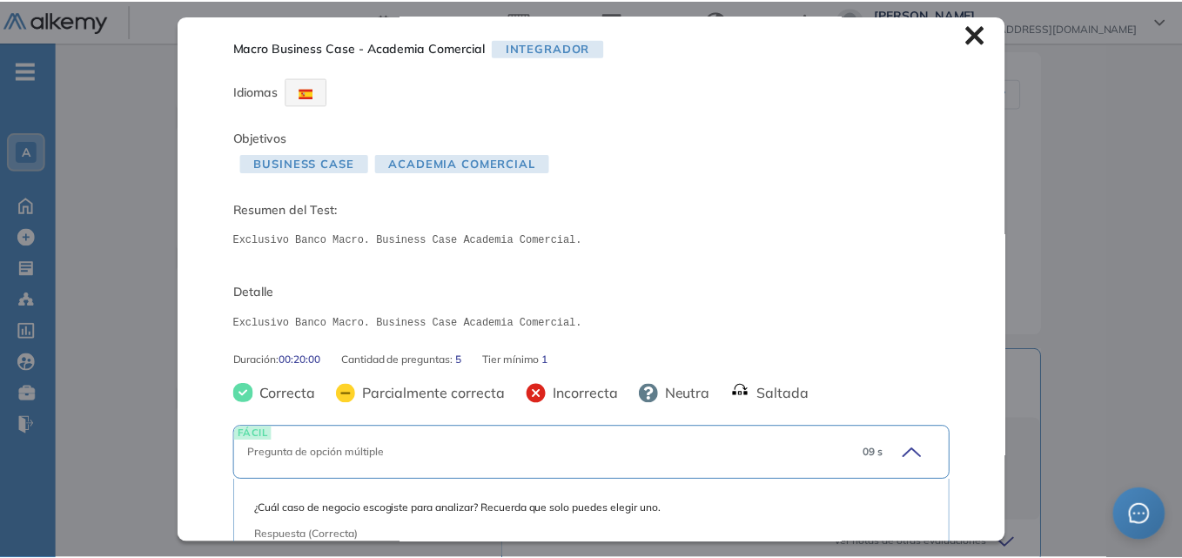
scroll to position [0, 0]
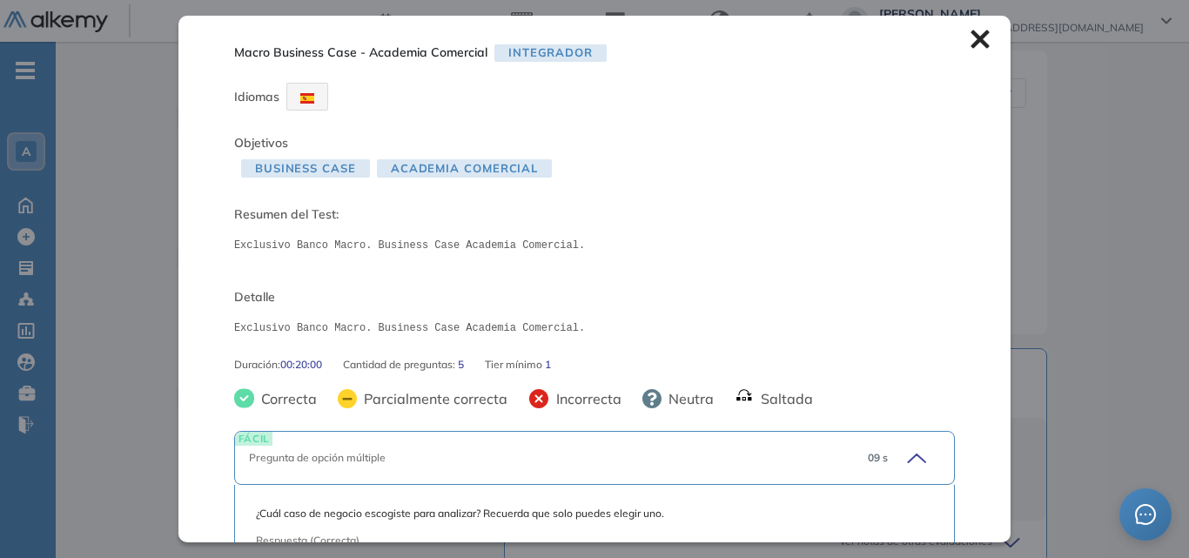
click at [970, 44] on icon at bounding box center [979, 39] width 19 height 19
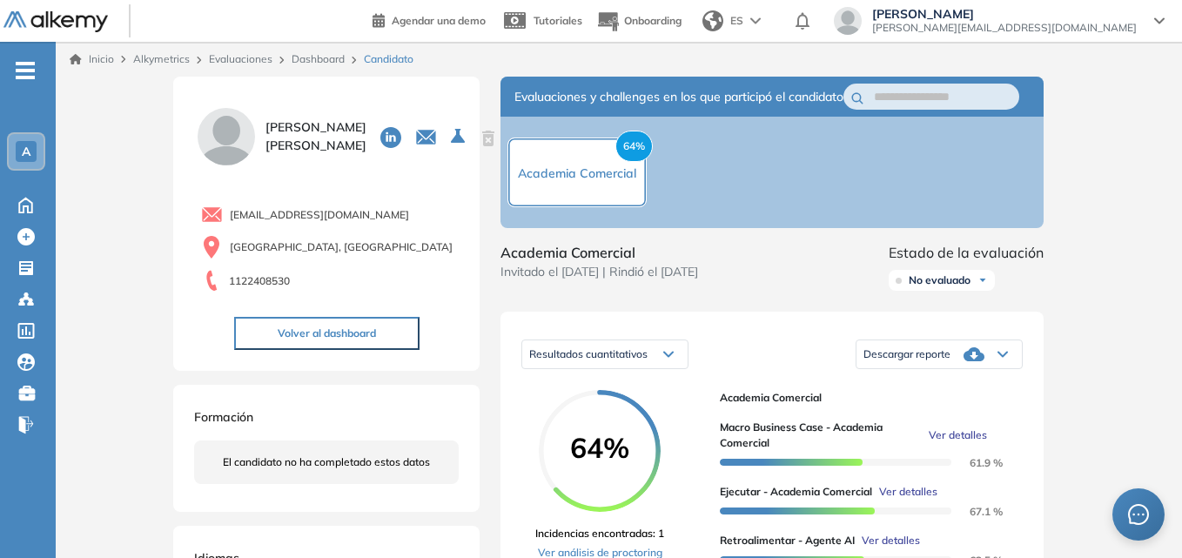
click at [19, 149] on div "A" at bounding box center [26, 151] width 21 height 21
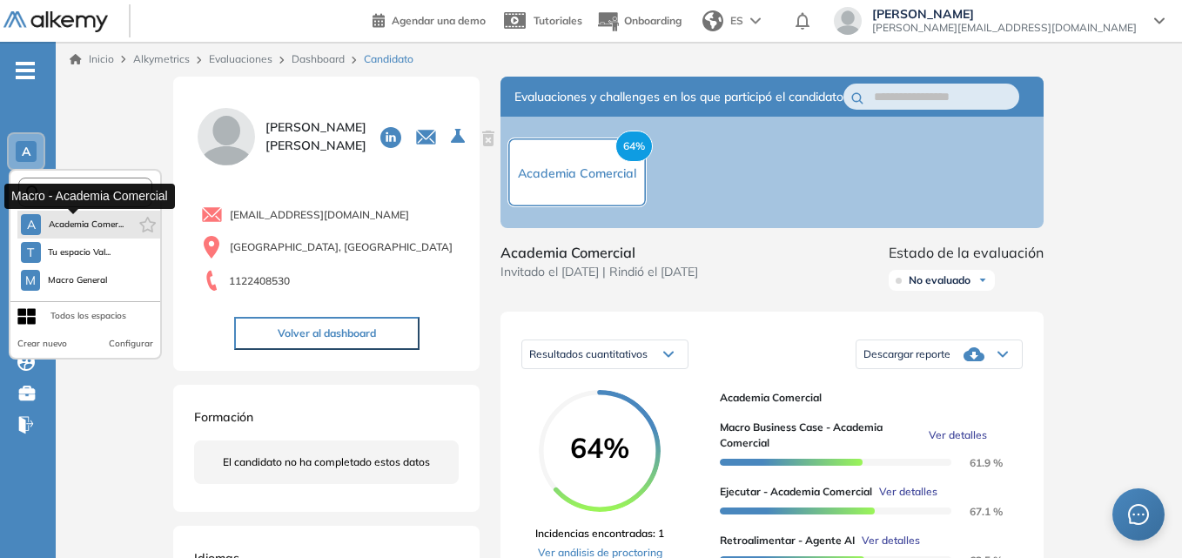
click at [61, 226] on span "Academia Comer..." at bounding box center [86, 225] width 76 height 14
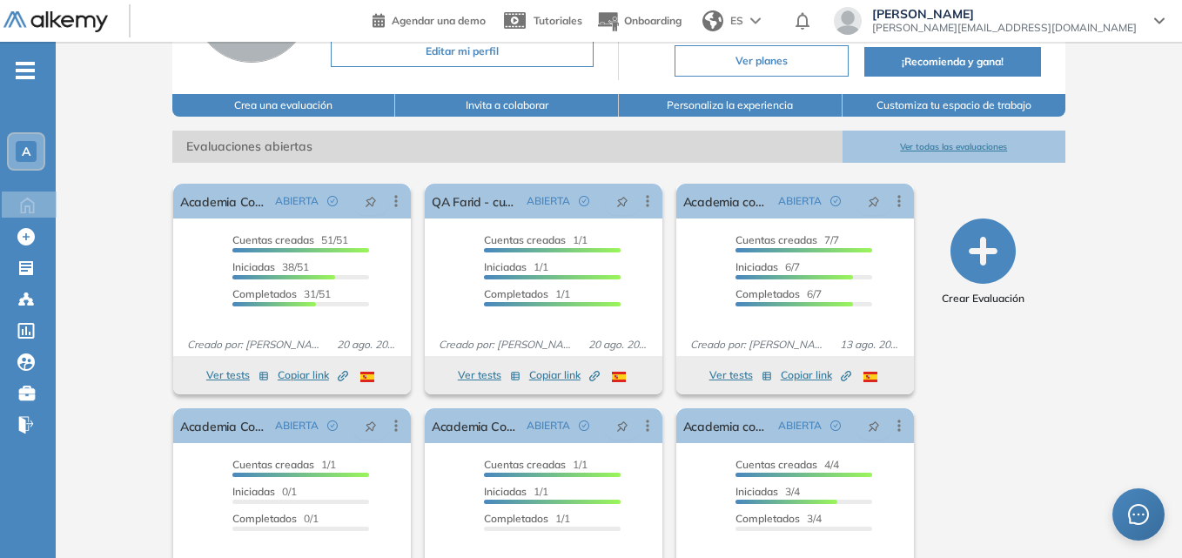
scroll to position [174, 0]
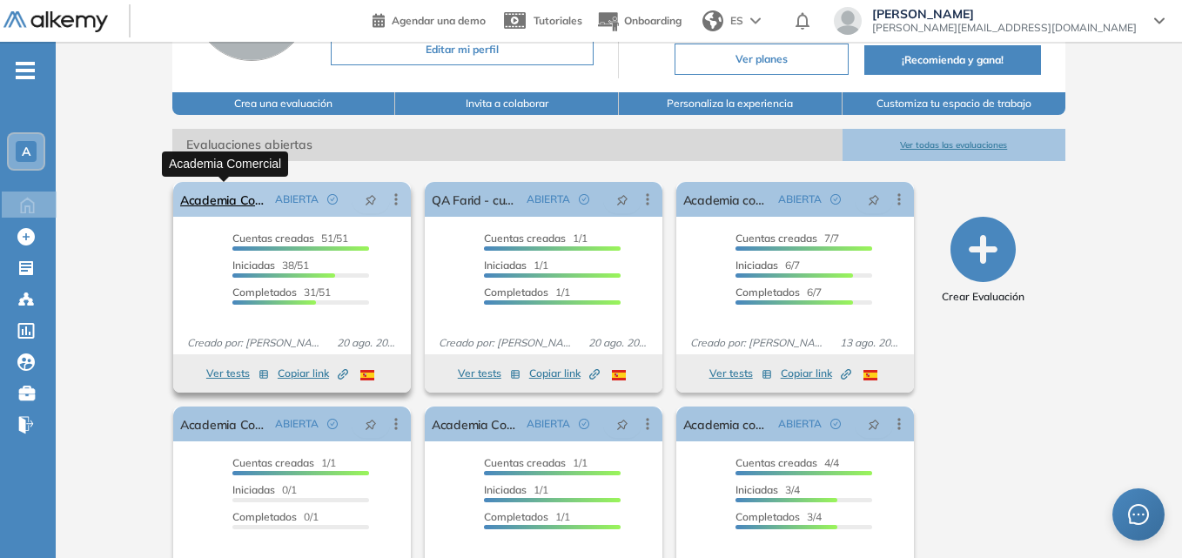
click at [209, 194] on link "Academia Comercial" at bounding box center [224, 199] width 88 height 35
